Goal: Task Accomplishment & Management: Complete application form

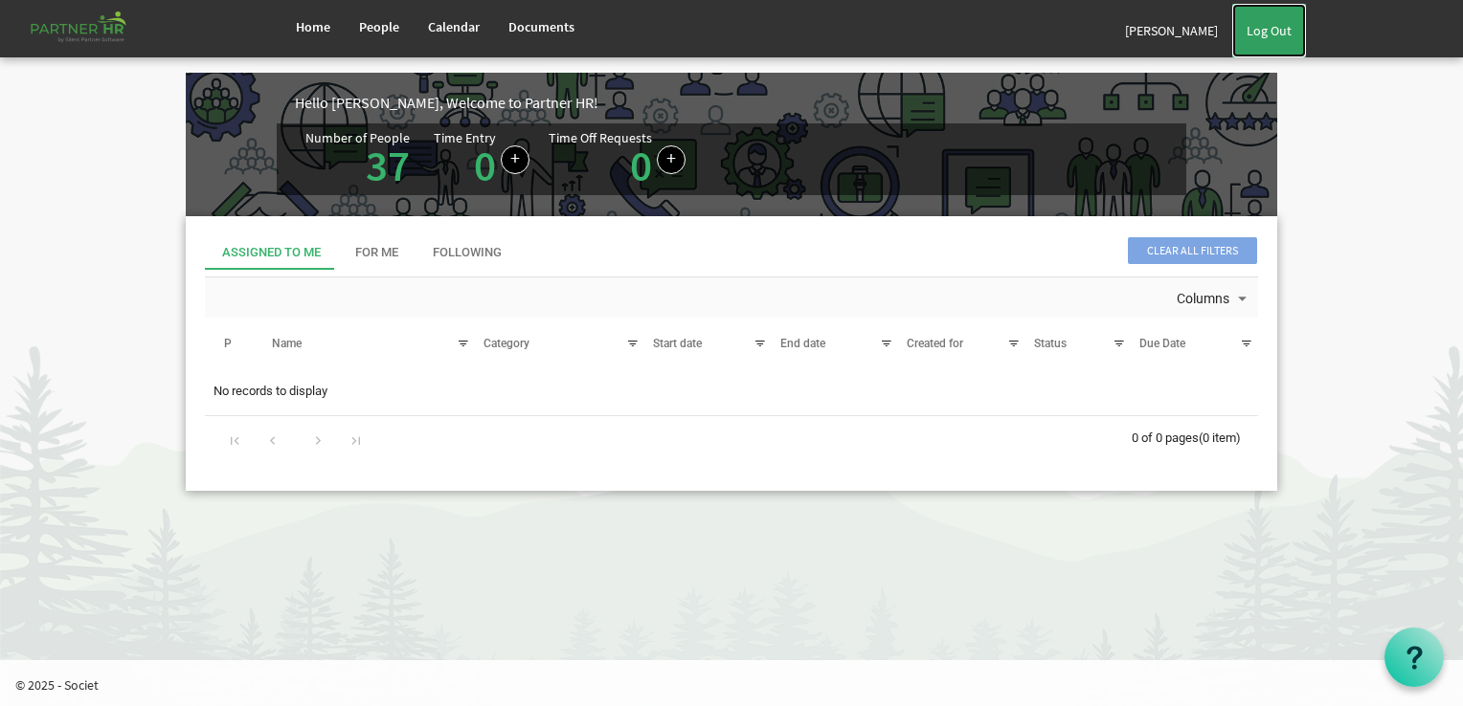
click at [1293, 26] on link "Log Out" at bounding box center [1269, 31] width 74 height 54
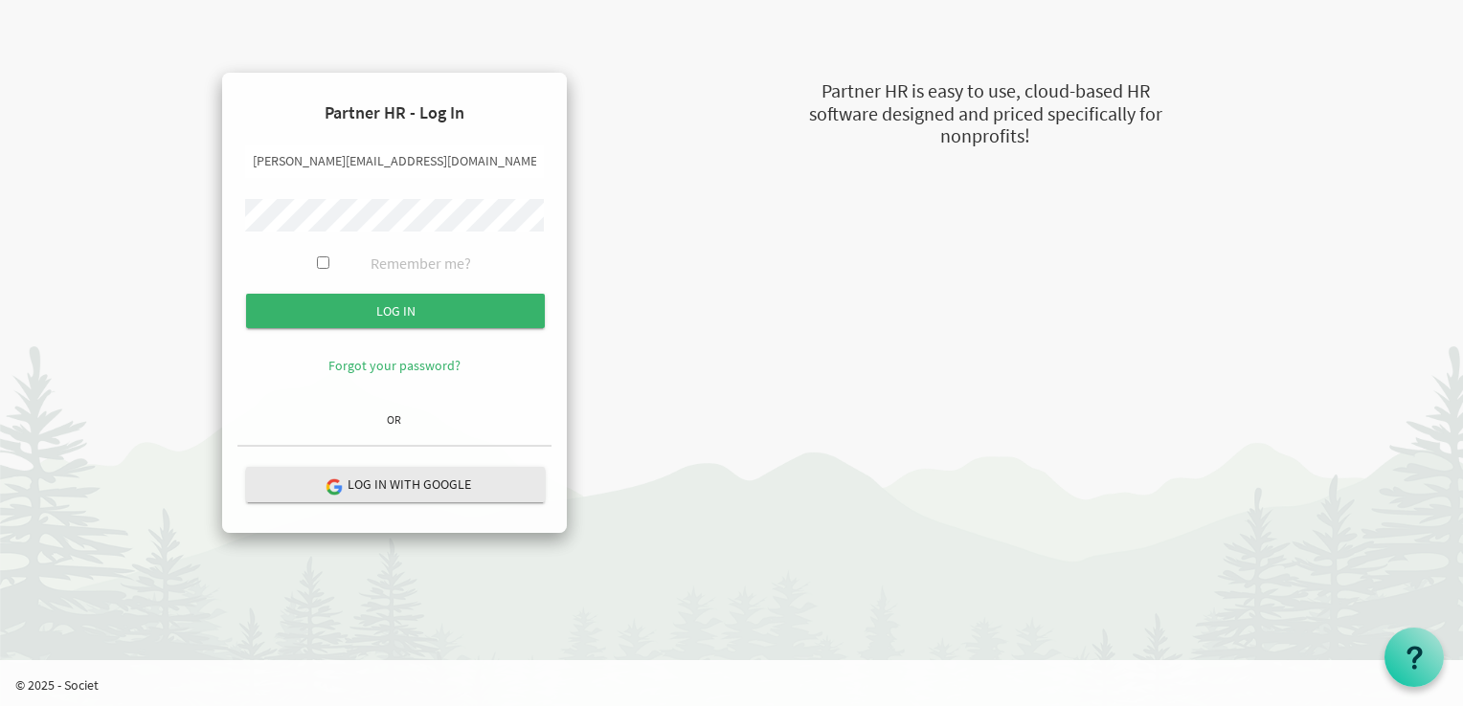
drag, startPoint x: 274, startPoint y: 159, endPoint x: 206, endPoint y: 166, distance: 68.3
click at [206, 166] on div "Partner HR - Log In [PERSON_NAME][EMAIL_ADDRESS][DOMAIN_NAME] Remember me? Log …" at bounding box center [394, 303] width 455 height 460
type input "[PERSON_NAME][EMAIL_ADDRESS][DOMAIN_NAME]"
click at [98, 272] on body "Partner HR - Log In [PERSON_NAME][EMAIL_ADDRESS][DOMAIN_NAME] Remember me? Log …" at bounding box center [731, 276] width 1463 height 552
click at [246, 294] on input "Log in" at bounding box center [395, 311] width 299 height 34
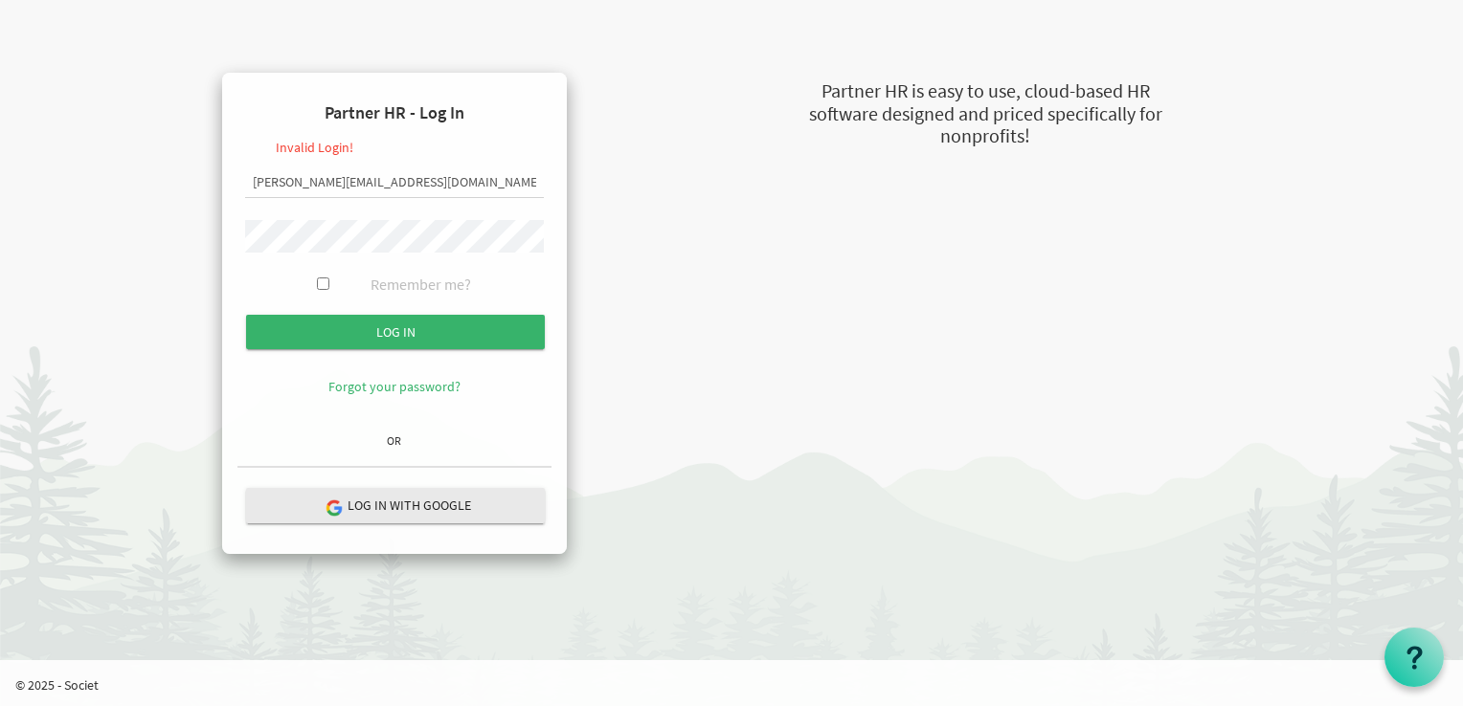
click at [246, 315] on input "Log in" at bounding box center [395, 332] width 299 height 34
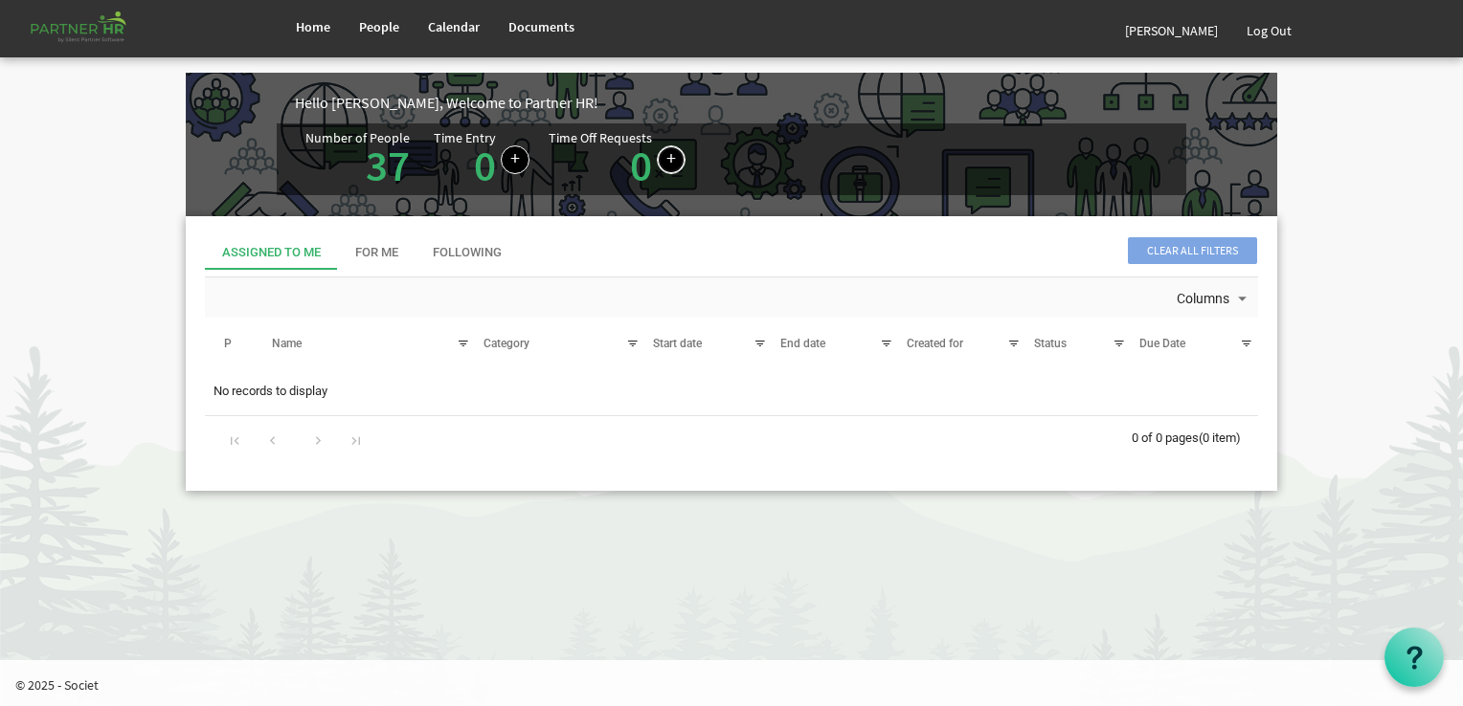
click at [666, 161] on link at bounding box center [671, 160] width 29 height 29
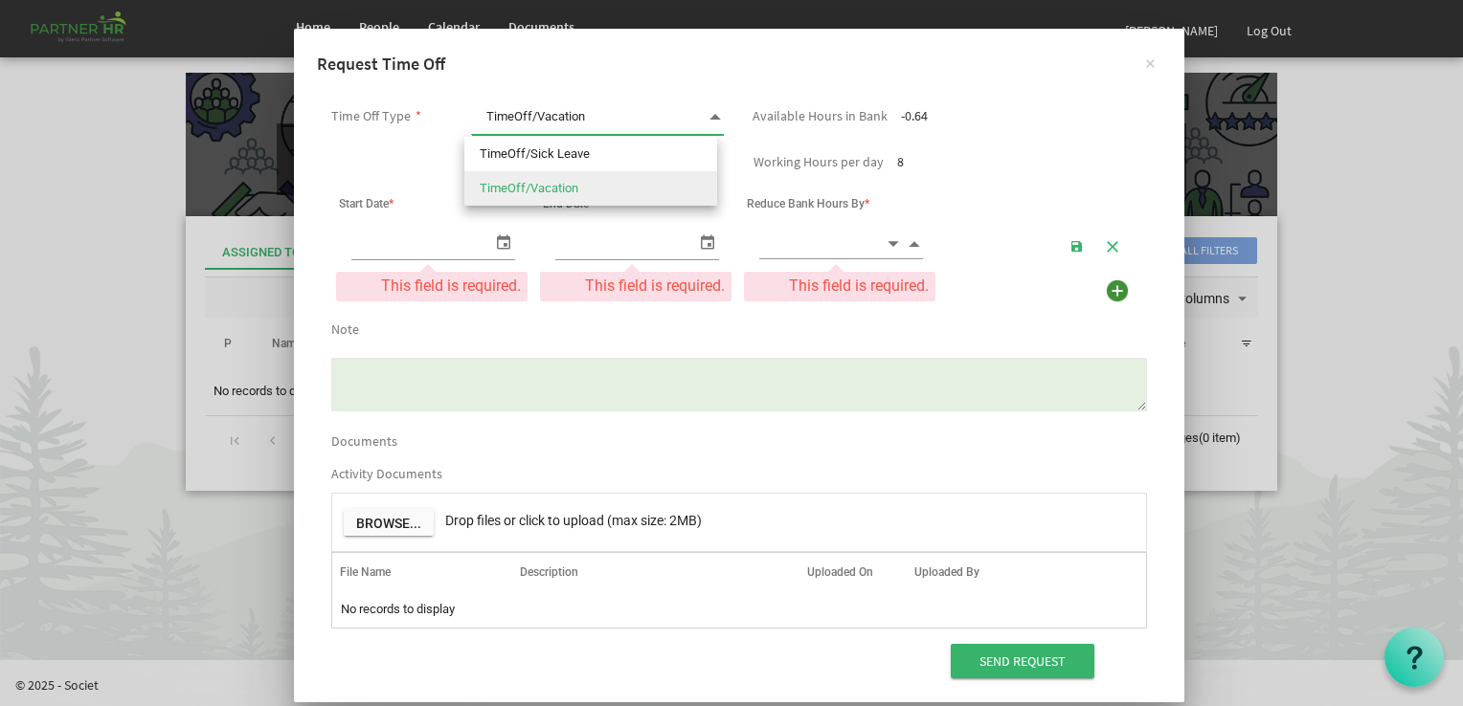
click at [709, 113] on span at bounding box center [714, 116] width 17 height 27
click at [686, 168] on li "TimeOff/Sick Leave" at bounding box center [590, 154] width 253 height 34
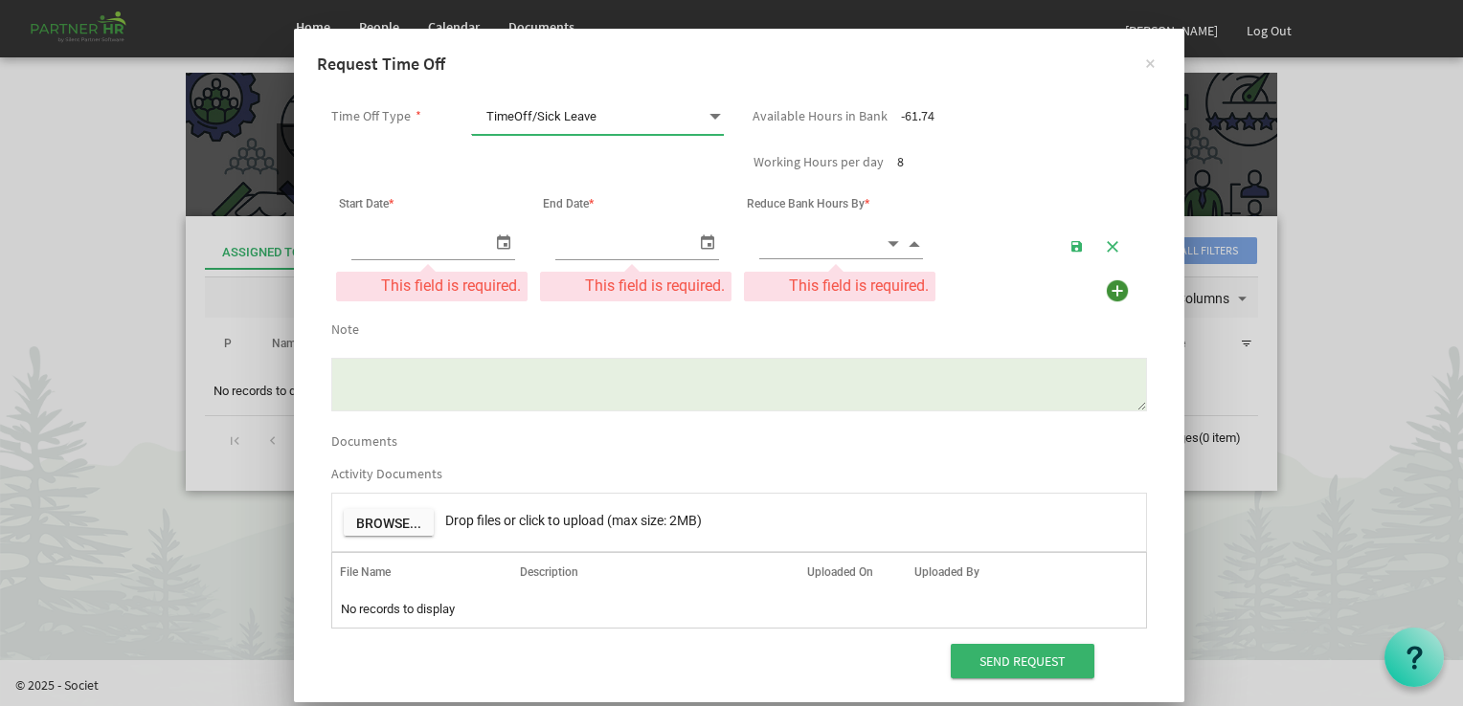
click at [715, 116] on span at bounding box center [714, 116] width 17 height 27
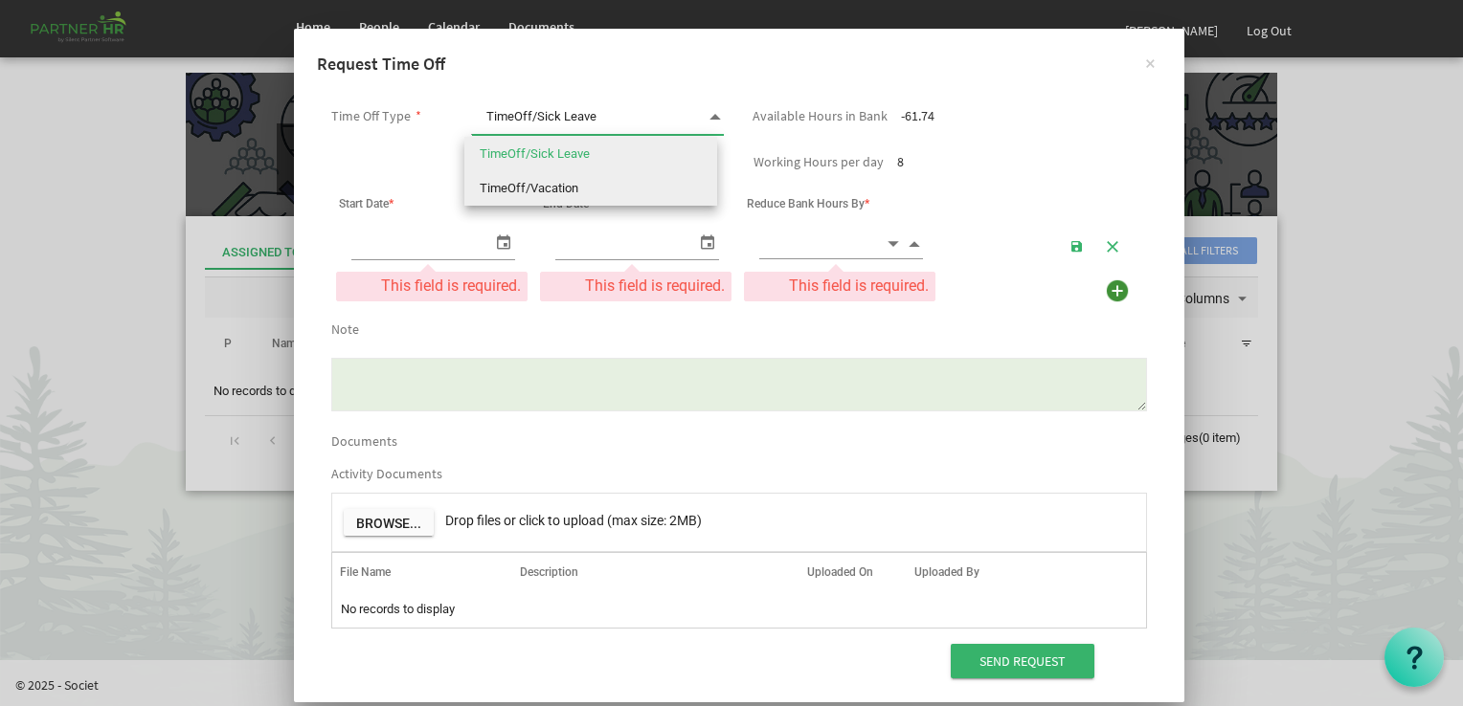
click at [686, 190] on li "TimeOff/Vacation" at bounding box center [590, 188] width 253 height 34
type input "TimeOff/Vacation"
checkbox input "true"
click at [695, 123] on span "TimeOff/Vacation TimeOff/Vacation" at bounding box center [597, 117] width 253 height 35
click at [673, 153] on li "TimeOff/Sick Leave" at bounding box center [590, 154] width 253 height 34
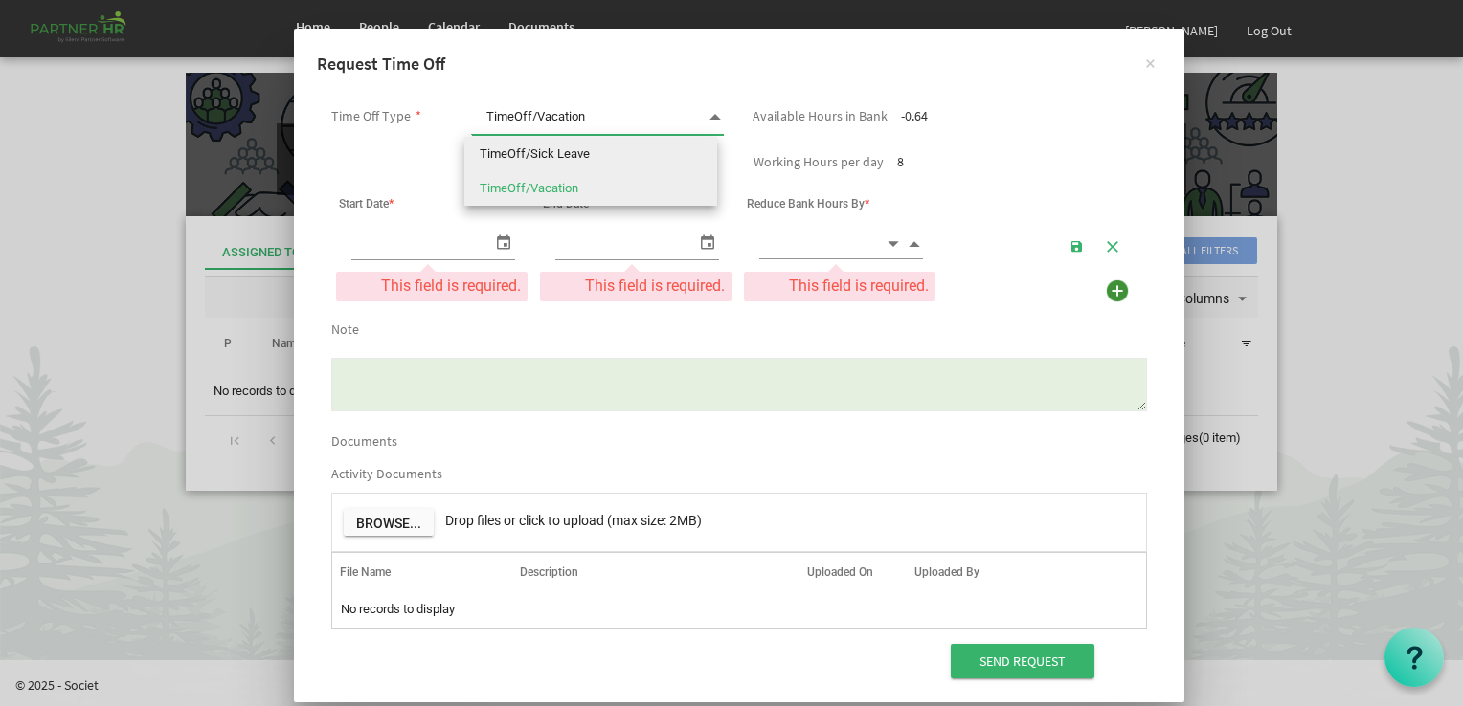
type input "TimeOff/Sick Leave"
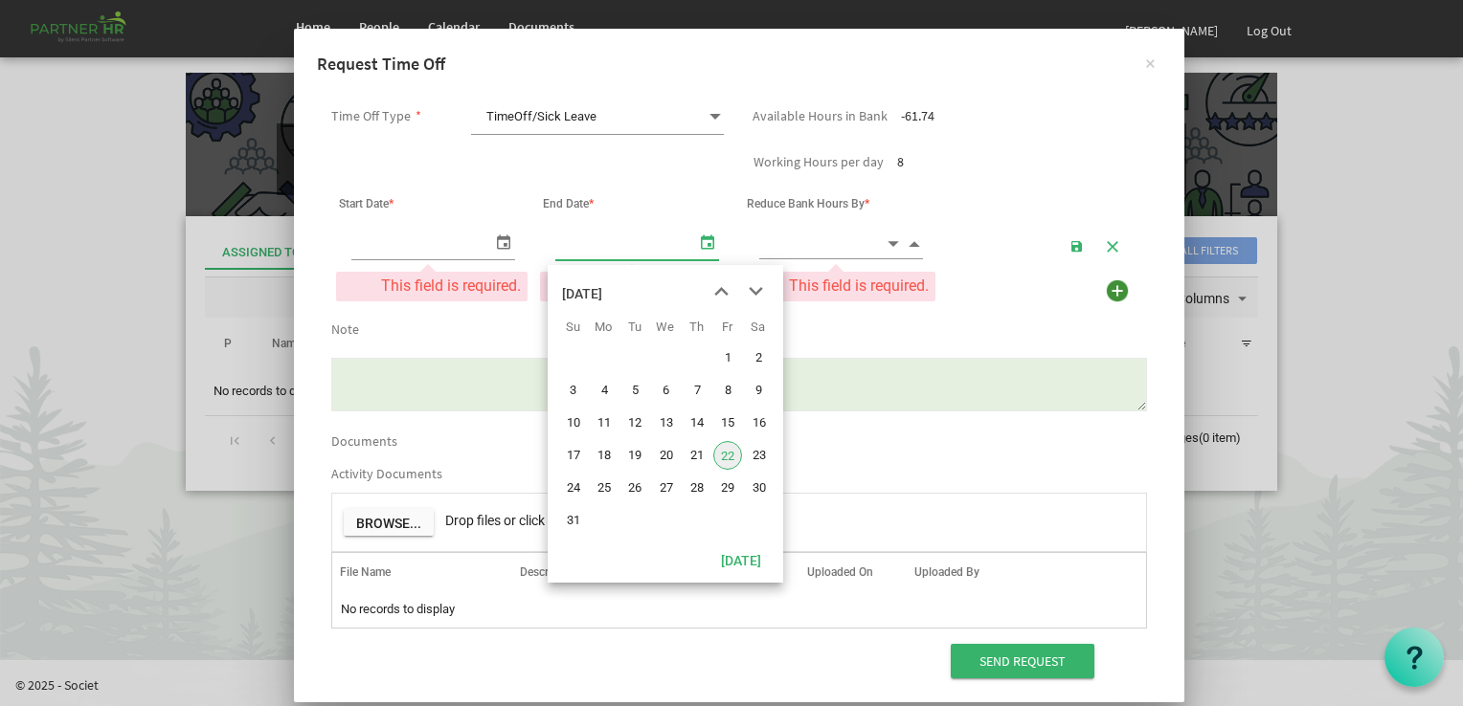
click at [696, 247] on span "select" at bounding box center [707, 242] width 23 height 28
click at [595, 494] on span "25" at bounding box center [604, 488] width 29 height 29
type input "[DATE]"
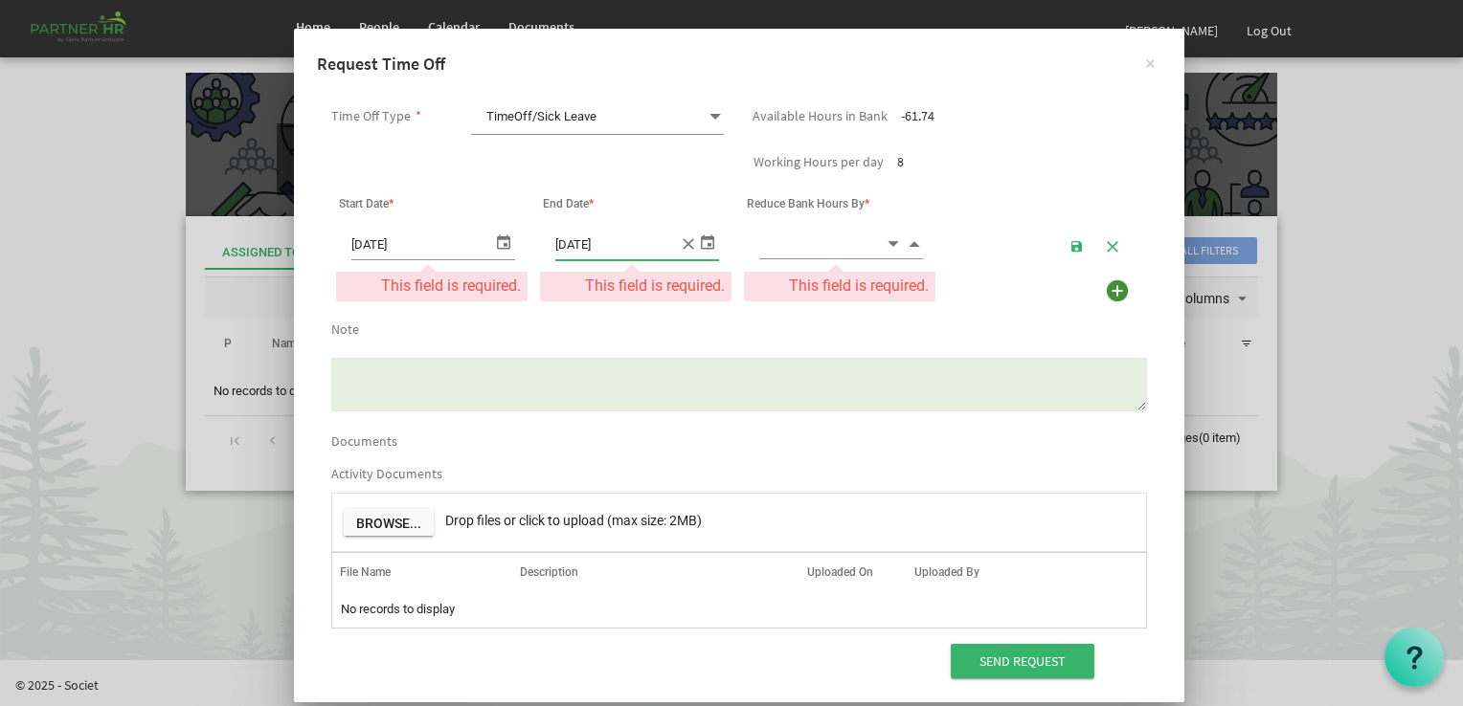
click at [492, 246] on span "select" at bounding box center [503, 242] width 23 height 28
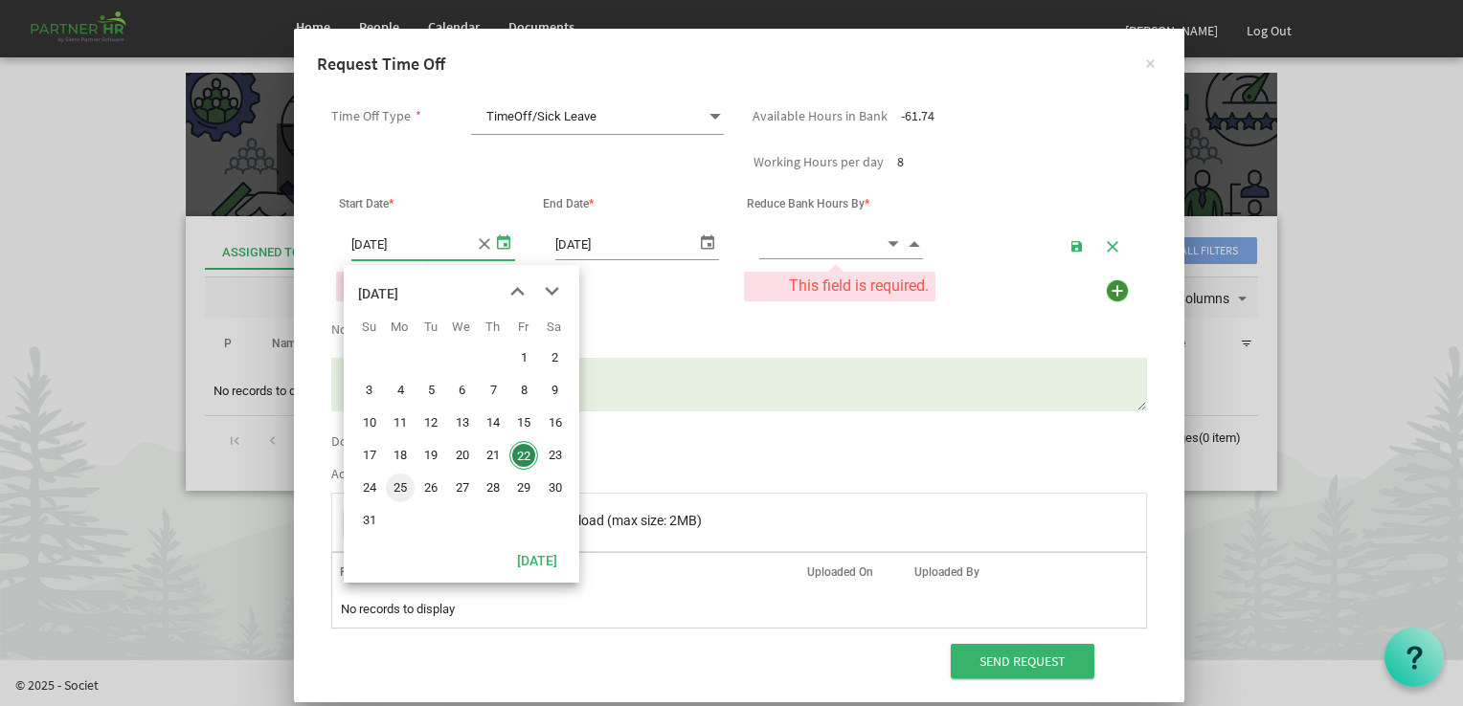
drag, startPoint x: 410, startPoint y: 480, endPoint x: 433, endPoint y: 458, distance: 31.8
click at [410, 478] on span "25" at bounding box center [400, 488] width 29 height 29
type input "[DATE]"
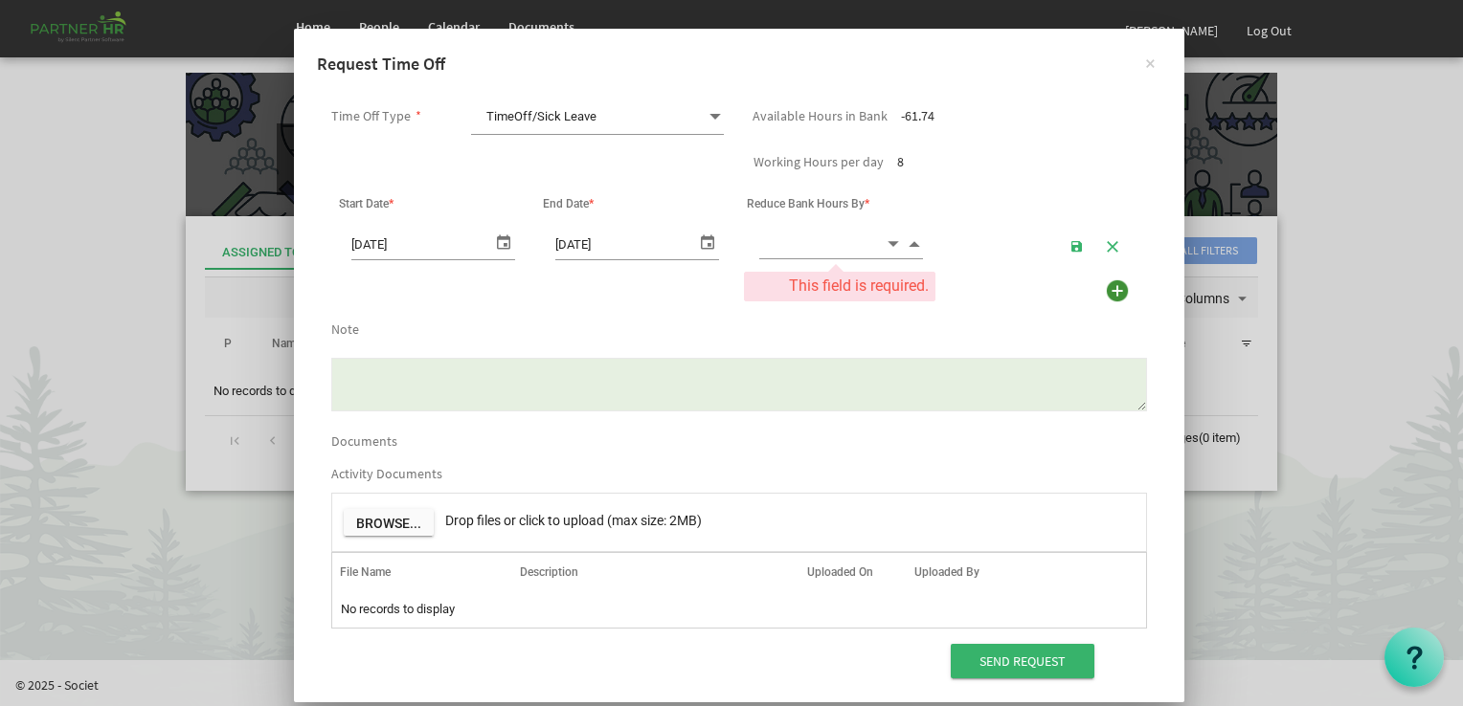
click at [906, 239] on span "Increment value" at bounding box center [914, 244] width 17 height 22
click at [906, 235] on span "Increment value" at bounding box center [914, 244] width 17 height 22
type input "2.00"
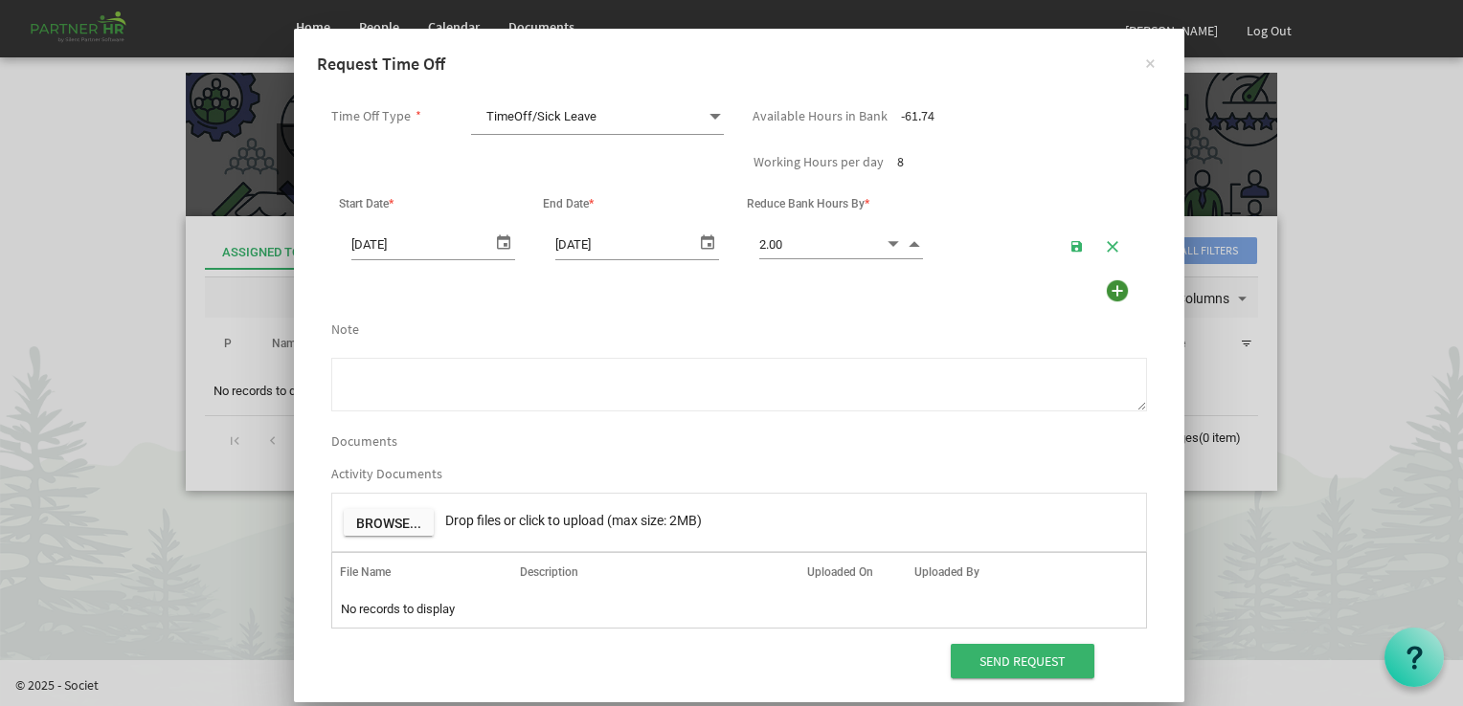
click at [544, 386] on textarea "Note" at bounding box center [739, 385] width 816 height 54
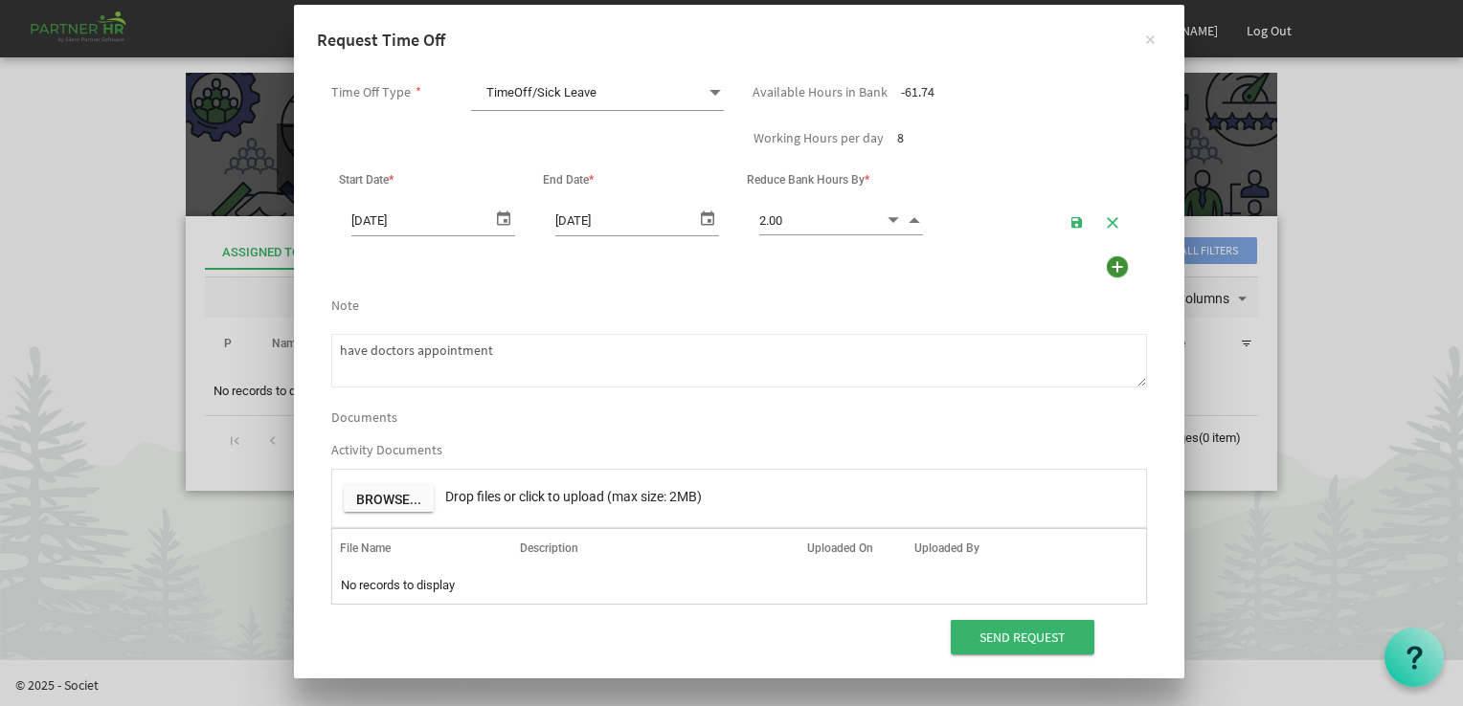
scroll to position [25, 0]
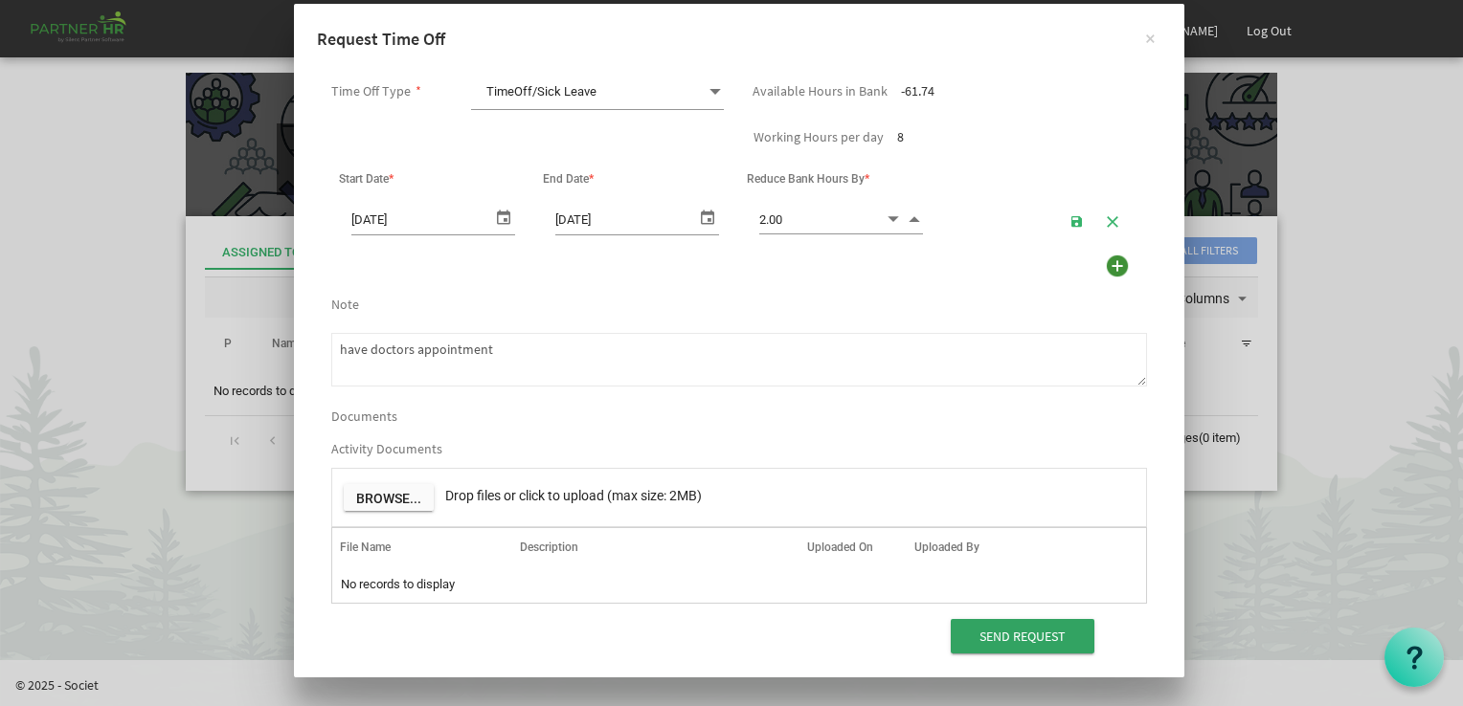
type textarea "have doctors appointment"
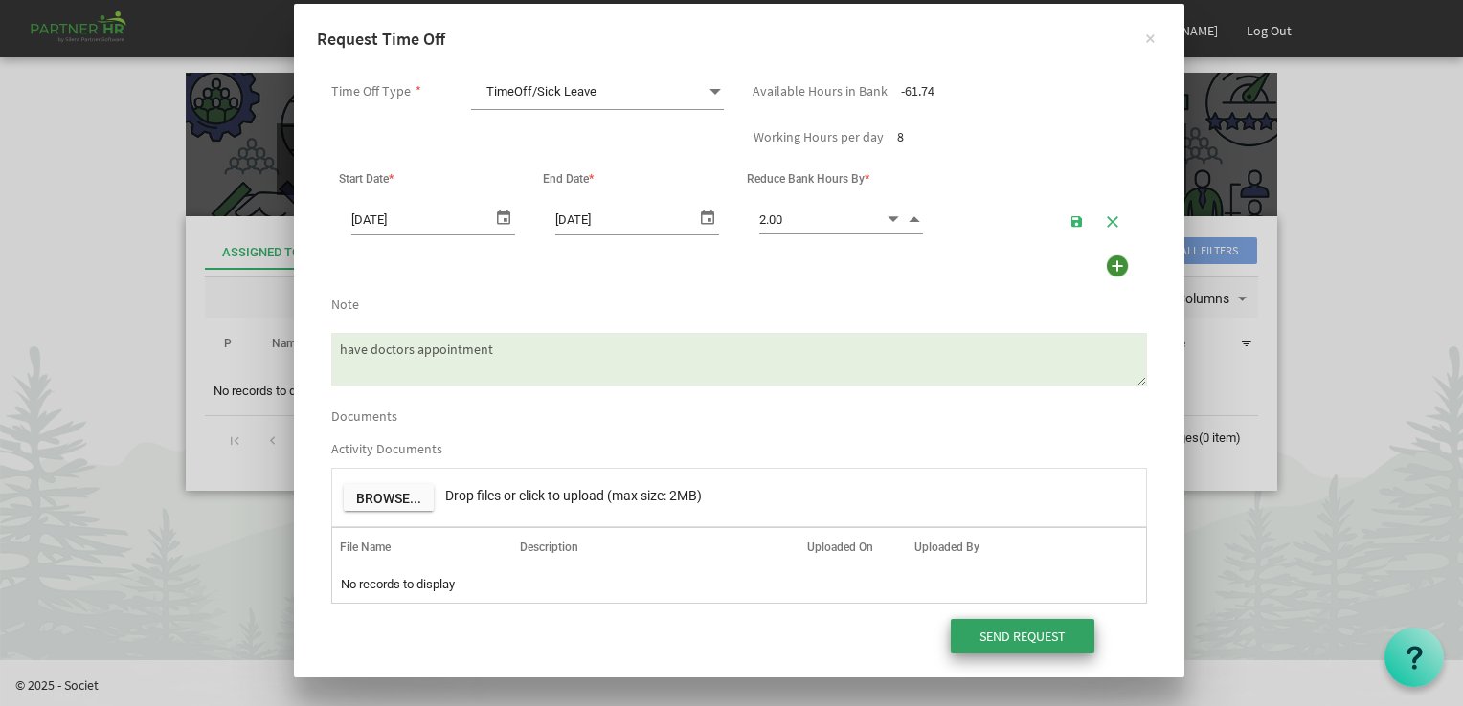
click at [998, 622] on input "Send Request" at bounding box center [1023, 636] width 144 height 34
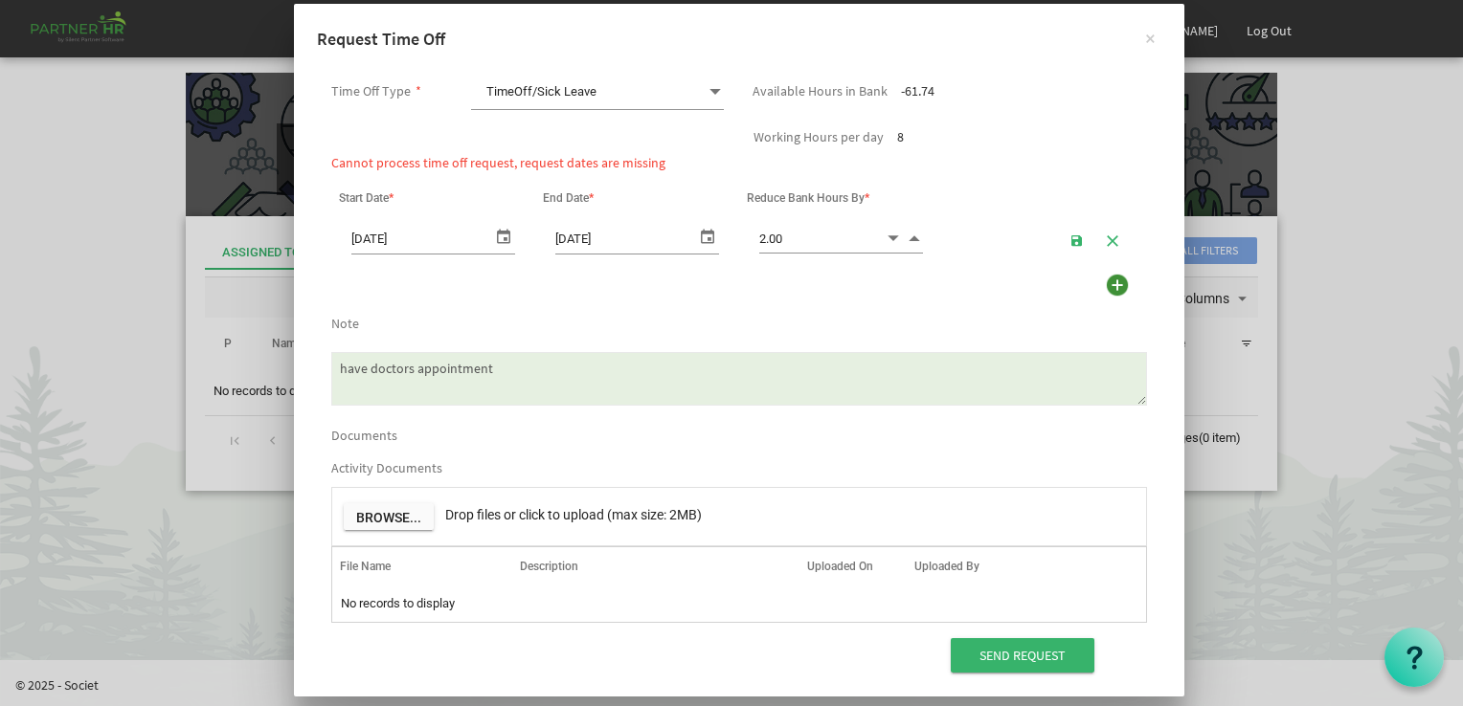
click at [697, 233] on span "select" at bounding box center [707, 236] width 23 height 28
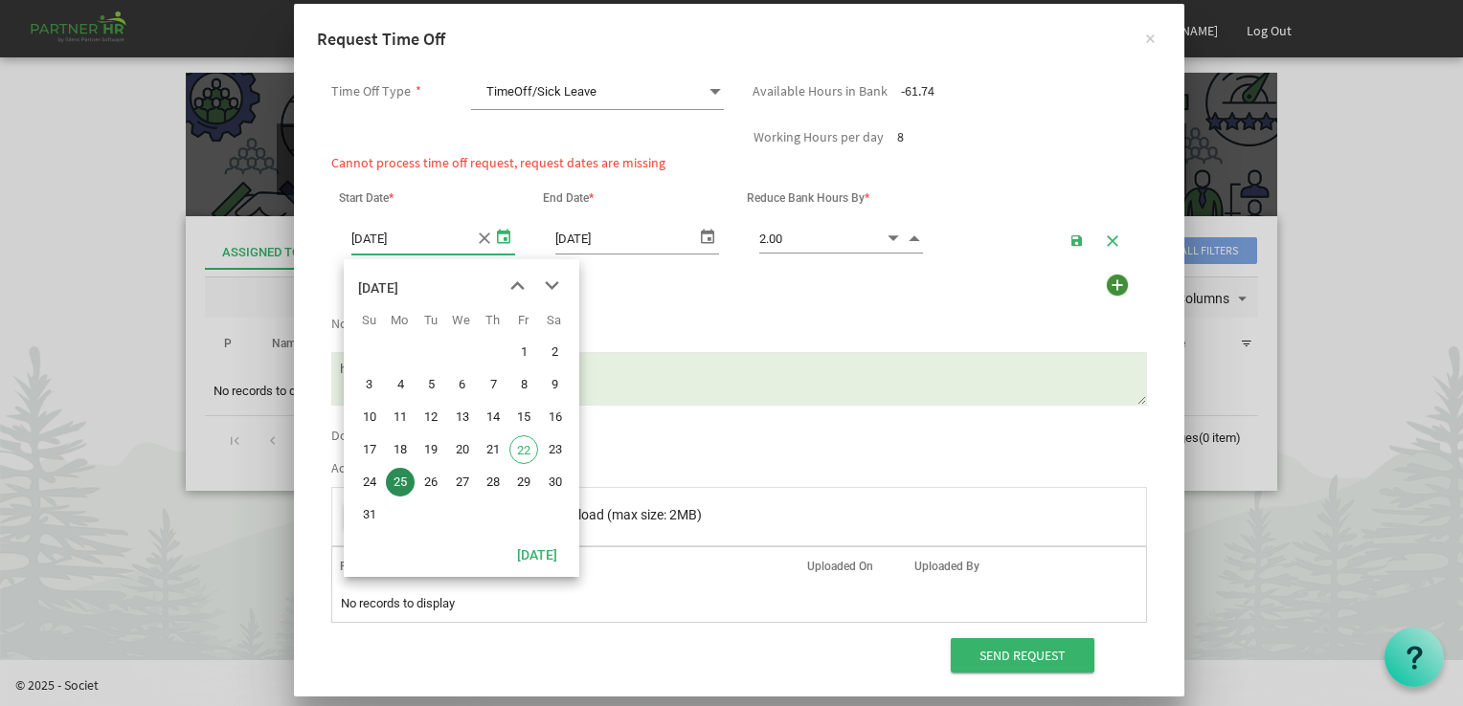
click at [502, 232] on span "select" at bounding box center [503, 236] width 23 height 28
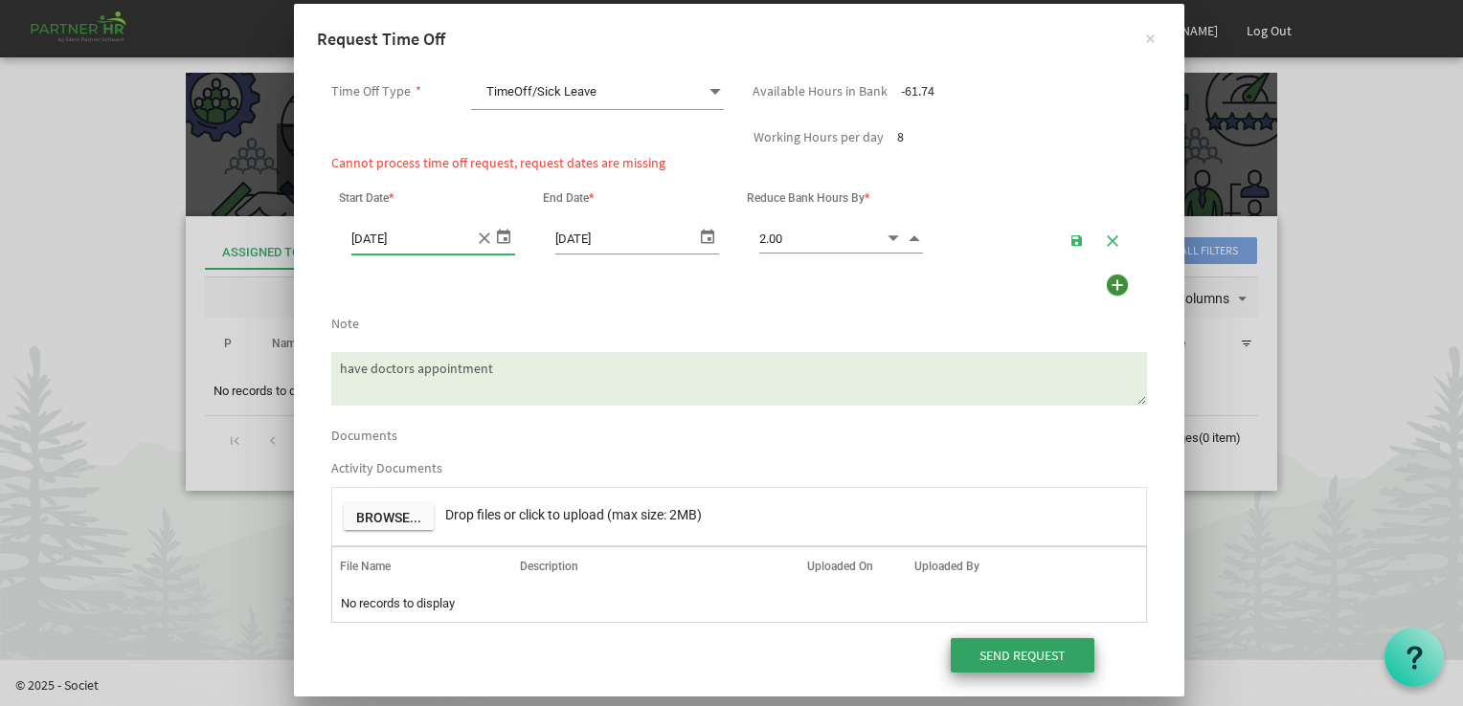
click at [980, 647] on input "Send Request" at bounding box center [1023, 655] width 144 height 34
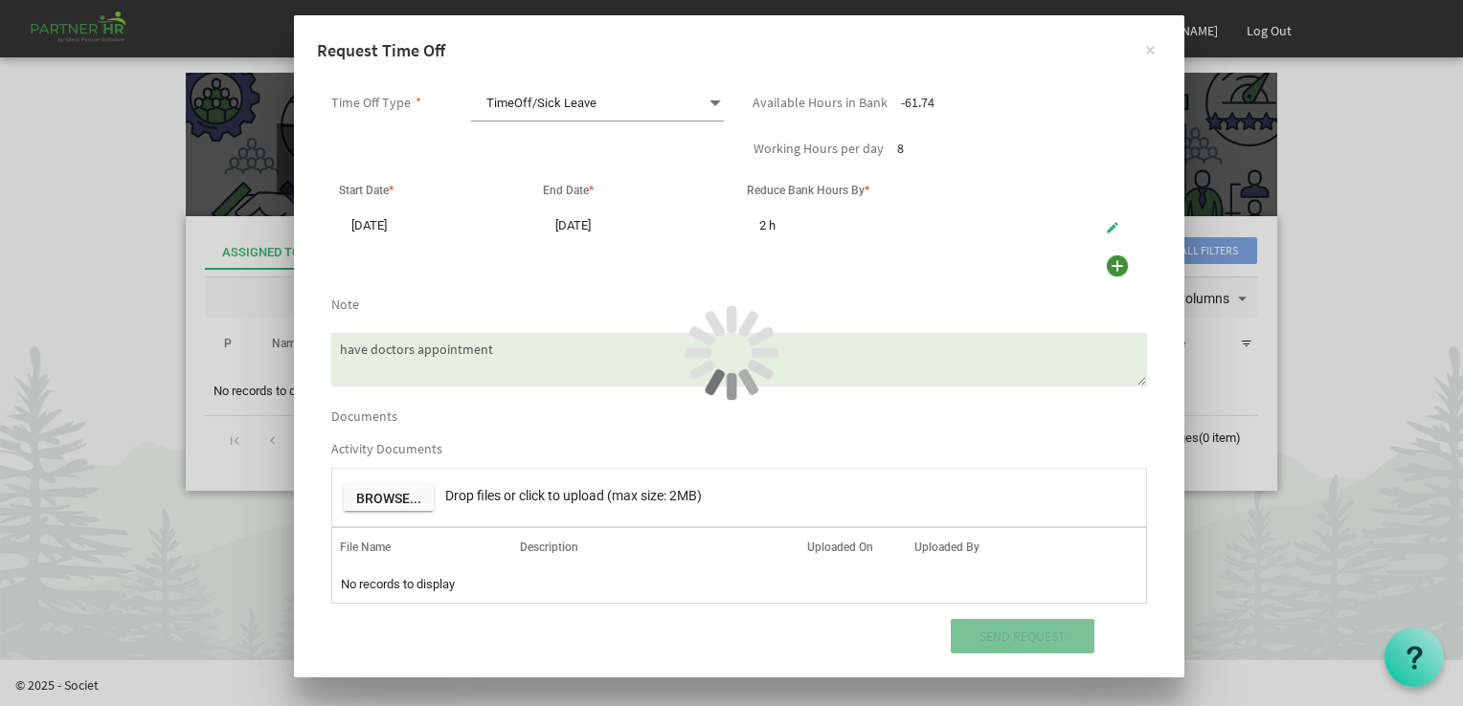
scroll to position [0, 0]
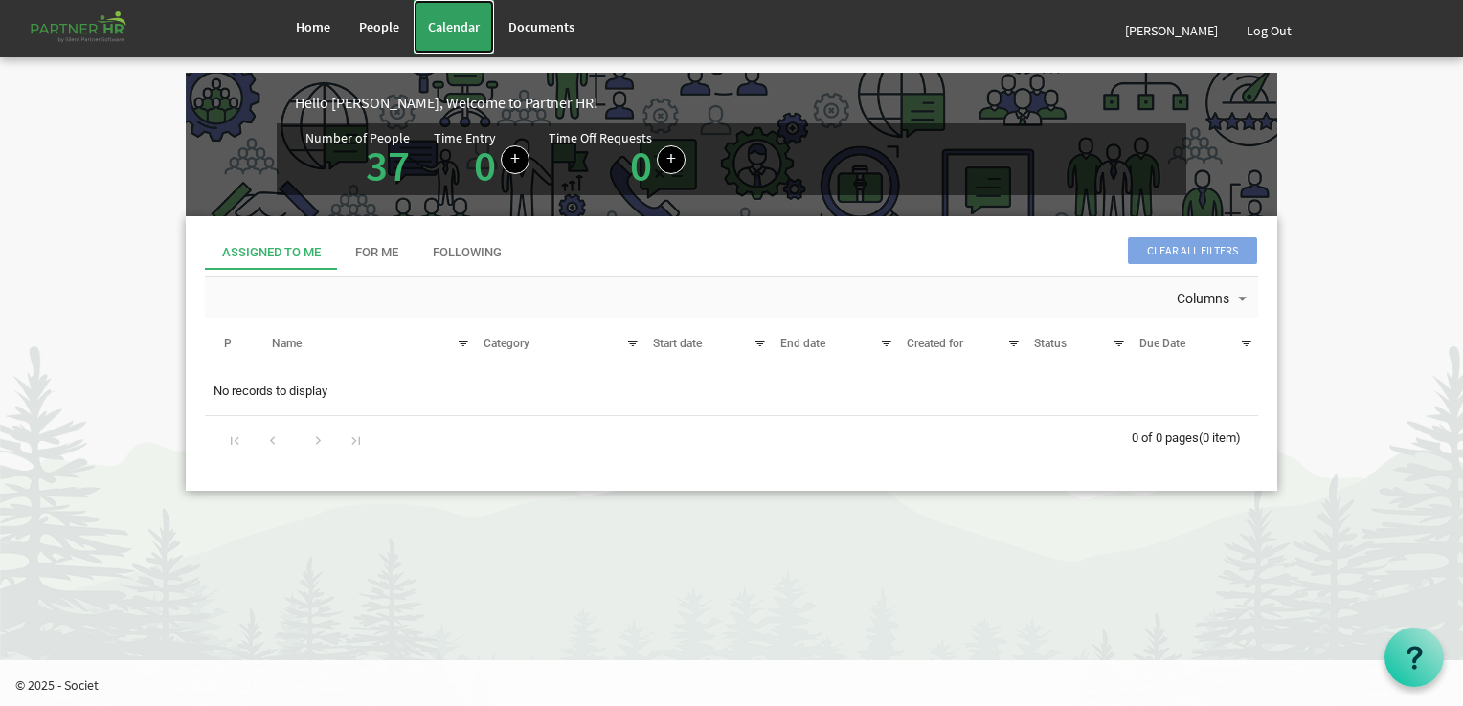
click at [431, 28] on span "Calendar" at bounding box center [454, 26] width 52 height 17
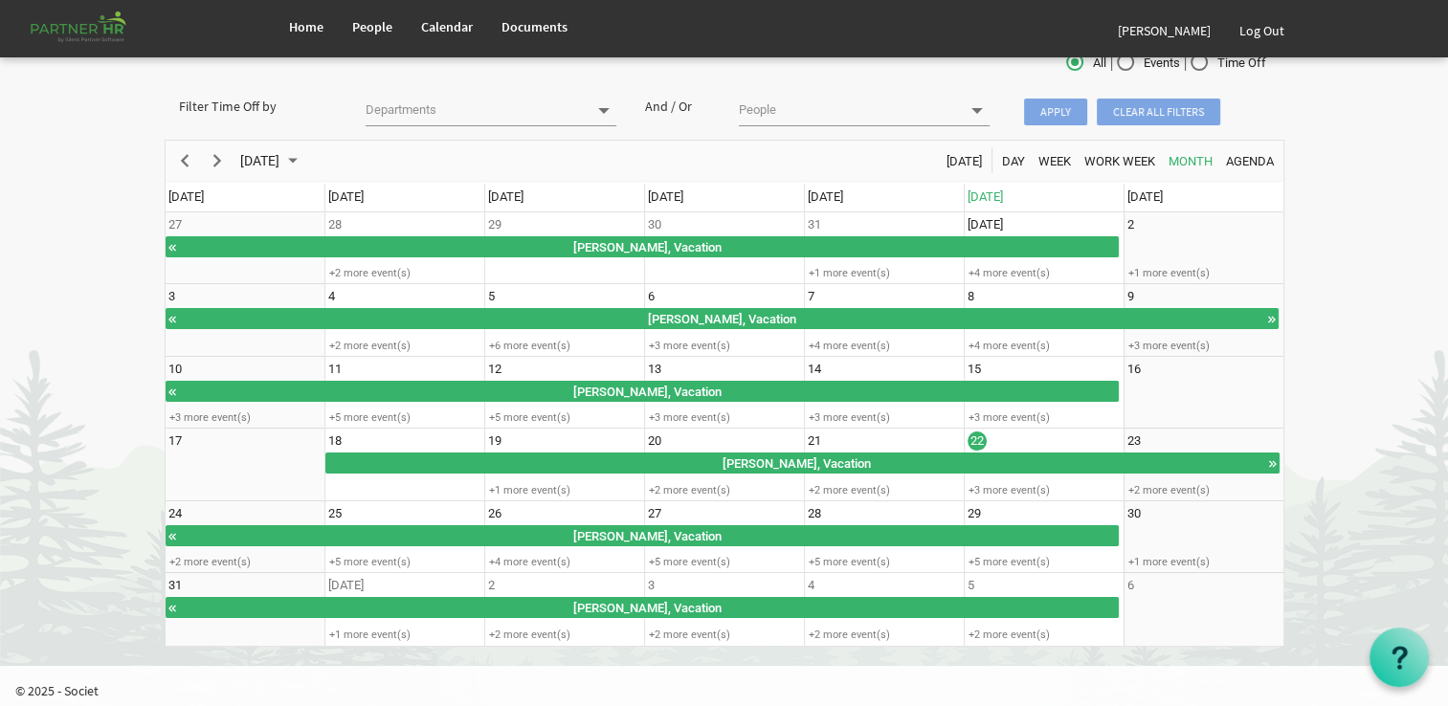
scroll to position [80, 0]
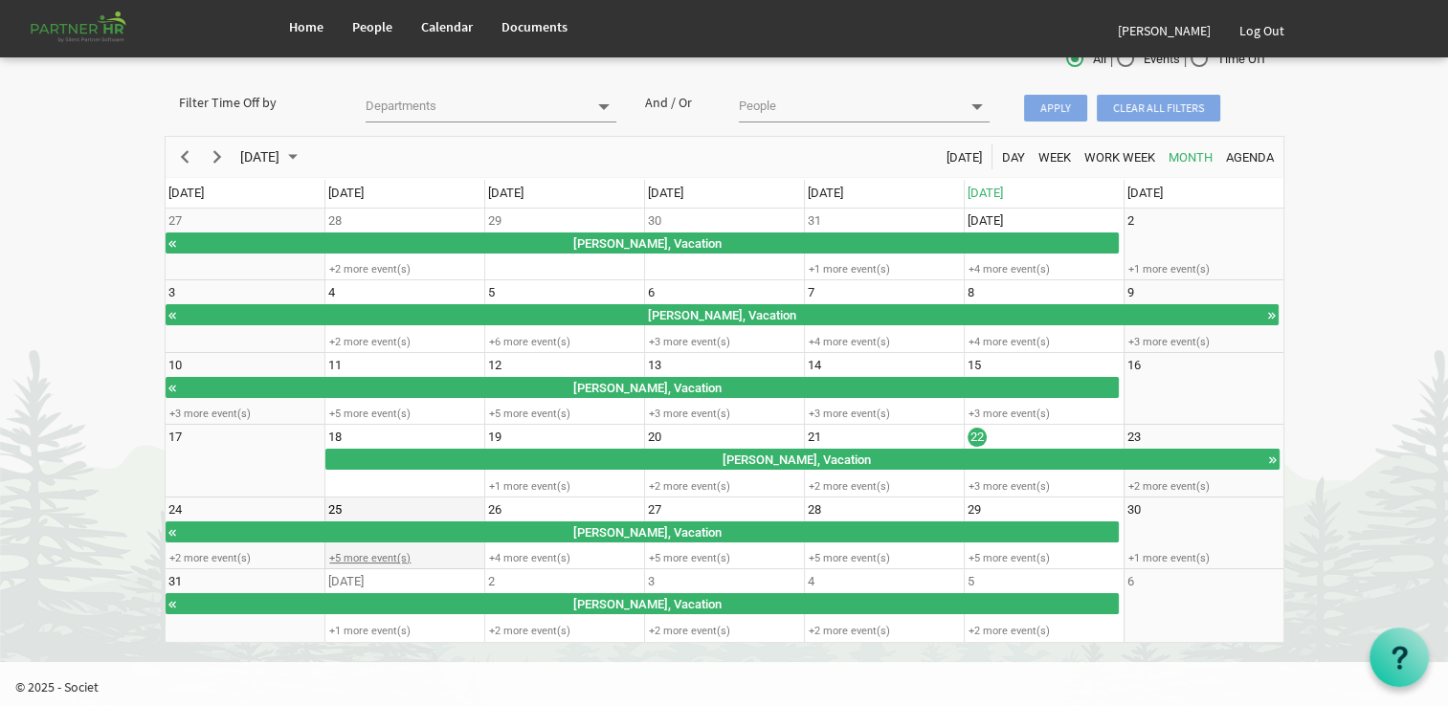
click at [377, 553] on div "+5 more event(s)" at bounding box center [404, 558] width 158 height 14
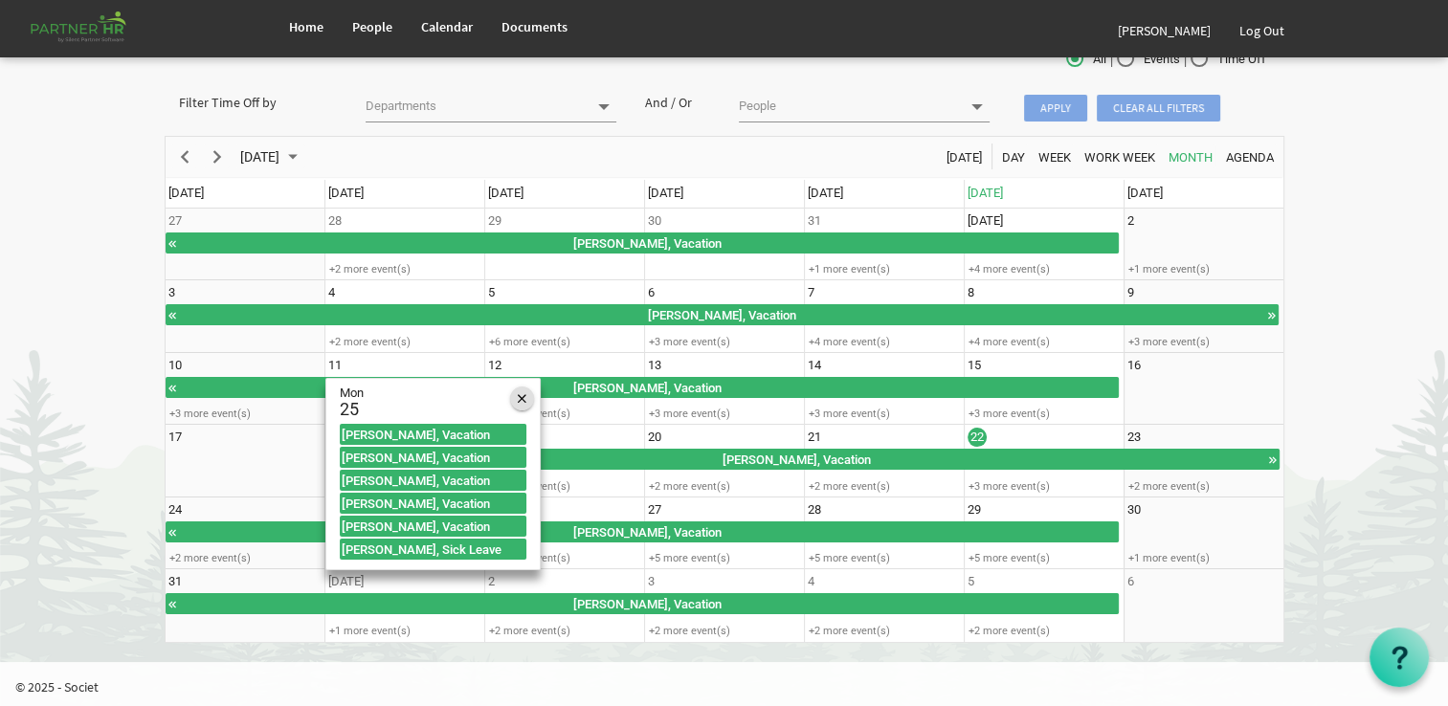
click at [523, 395] on span "of August 2025" at bounding box center [522, 399] width 9 height 25
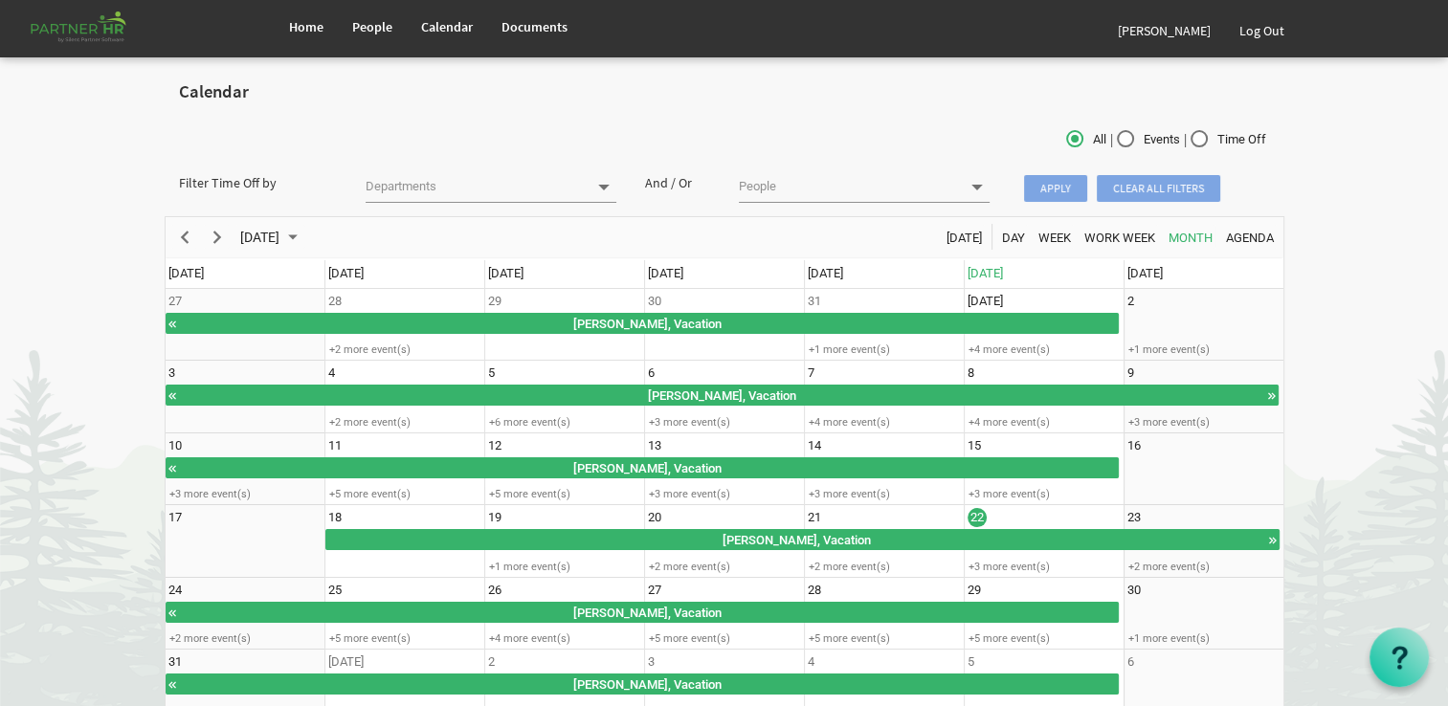
scroll to position [0, 0]
click at [1248, 33] on link "Log Out" at bounding box center [1262, 31] width 74 height 54
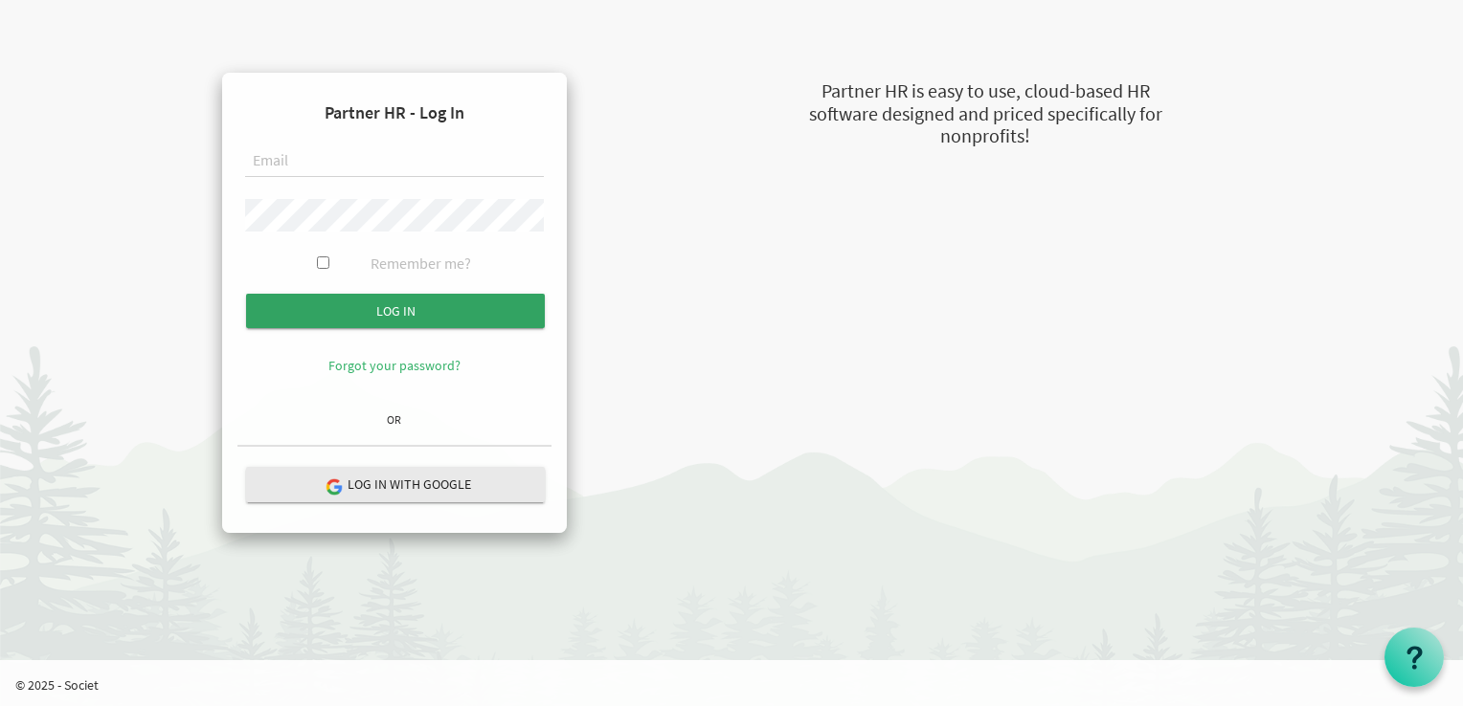
type input "[PERSON_NAME][EMAIL_ADDRESS][DOMAIN_NAME]"
click at [449, 305] on input "submit" at bounding box center [395, 311] width 299 height 34
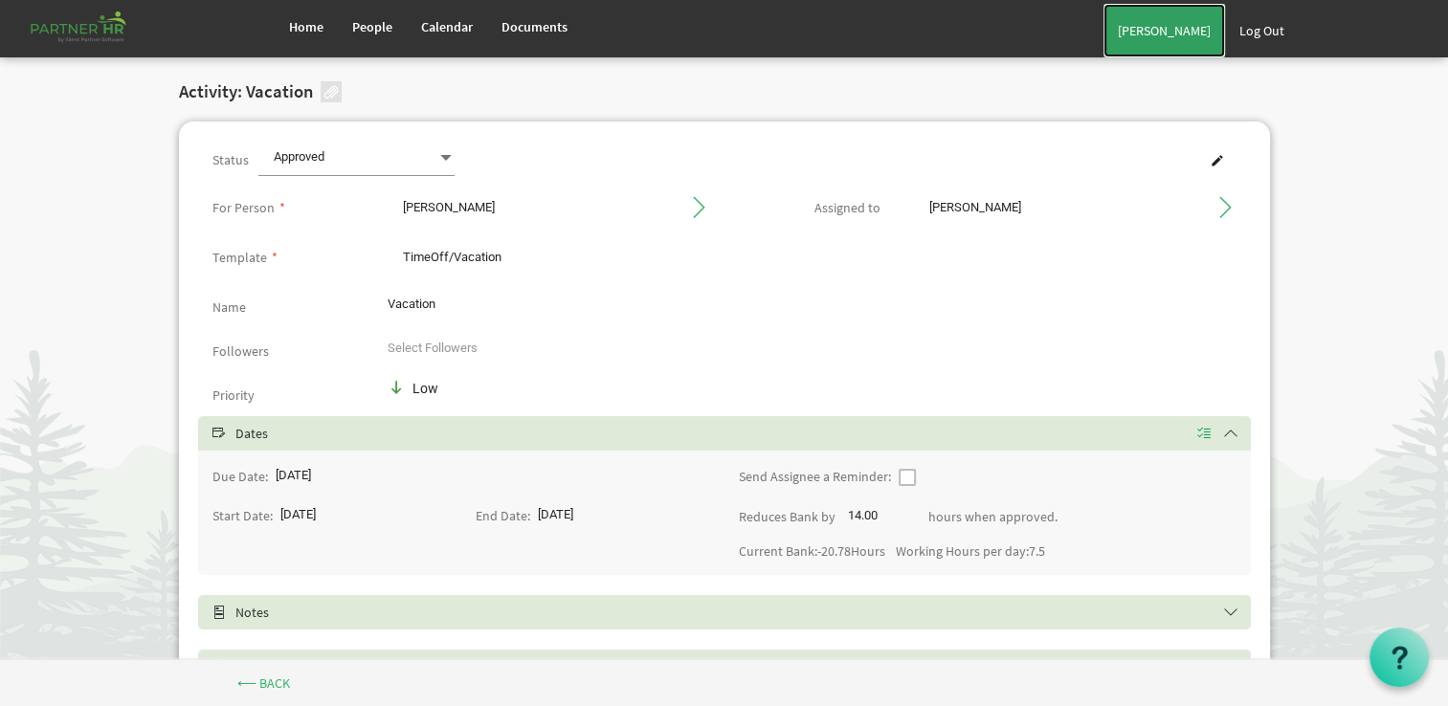
click at [1172, 30] on link "[PERSON_NAME]" at bounding box center [1165, 31] width 122 height 54
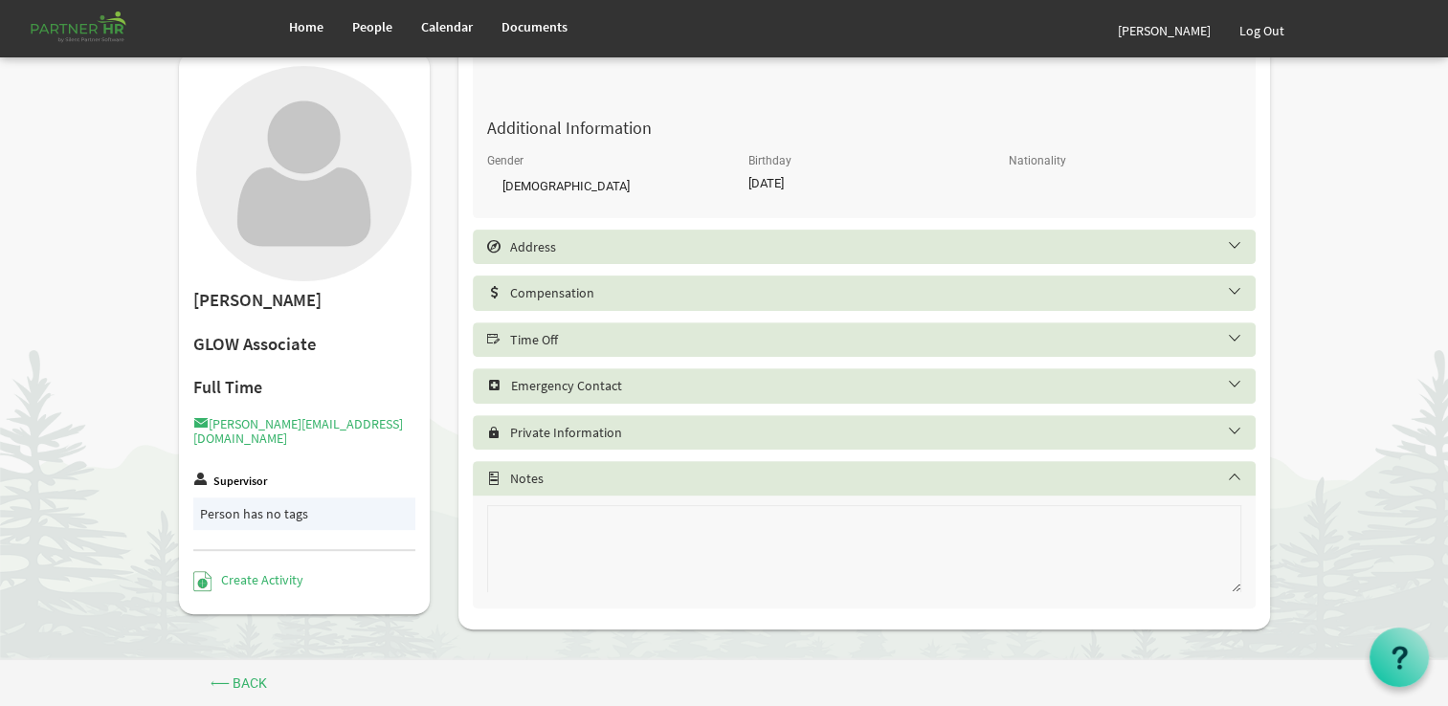
scroll to position [597, 0]
click at [840, 345] on h5 "Time Off" at bounding box center [878, 338] width 783 height 15
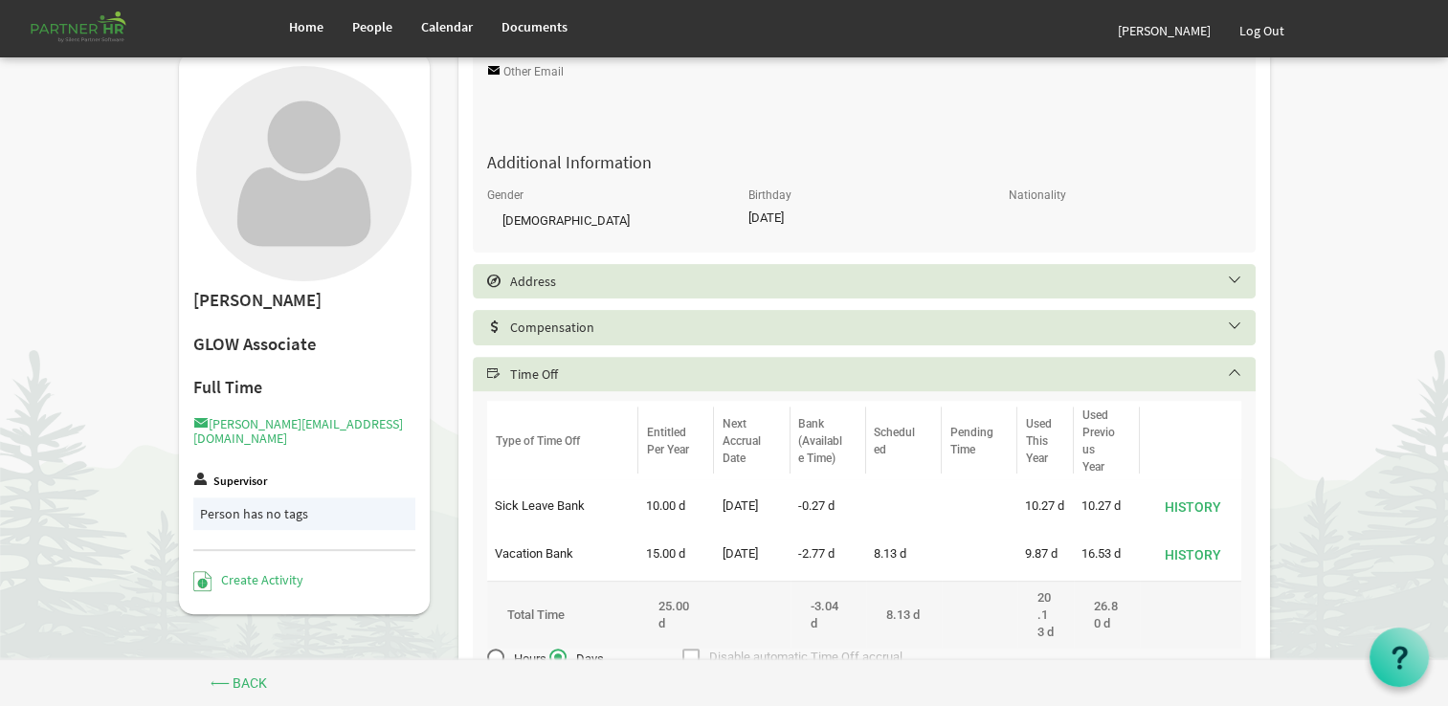
scroll to position [559, 0]
